Goal: Contribute content: Add original content to the website for others to see

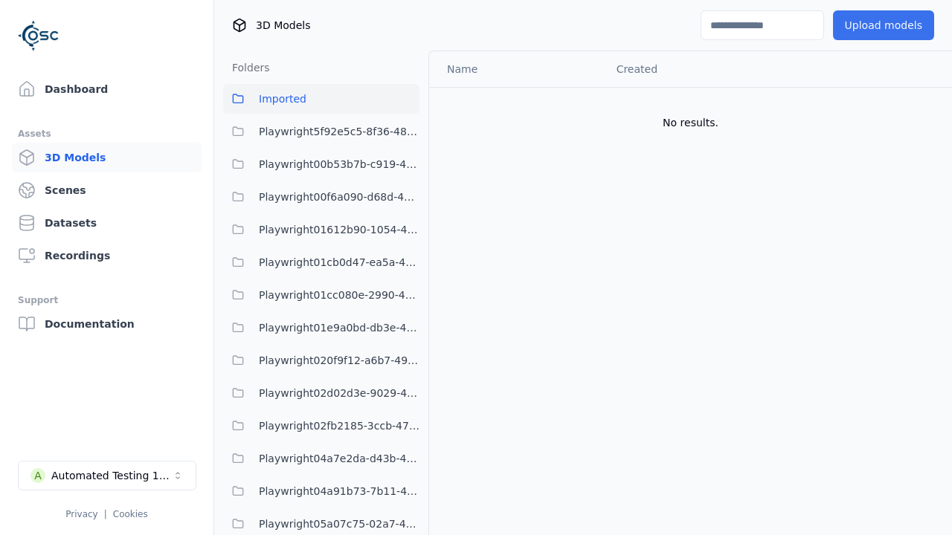
click at [886, 25] on button "Upload models" at bounding box center [883, 25] width 101 height 30
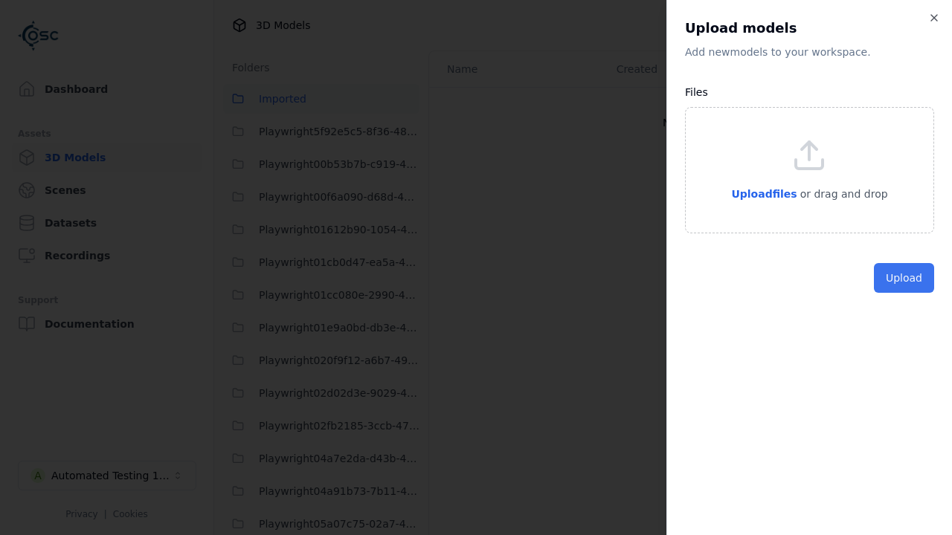
click at [905, 293] on button "Upload" at bounding box center [904, 278] width 60 height 30
